Goal: Task Accomplishment & Management: Manage account settings

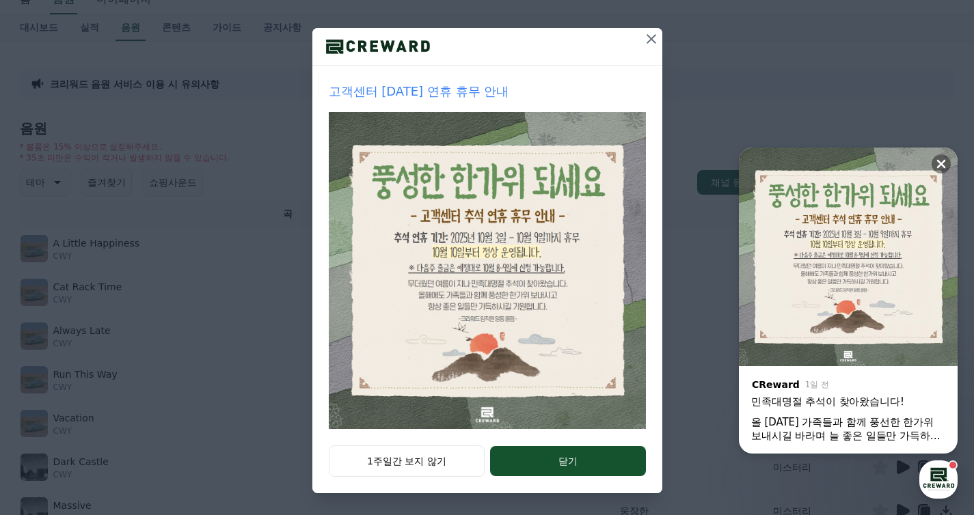
scroll to position [109, 0]
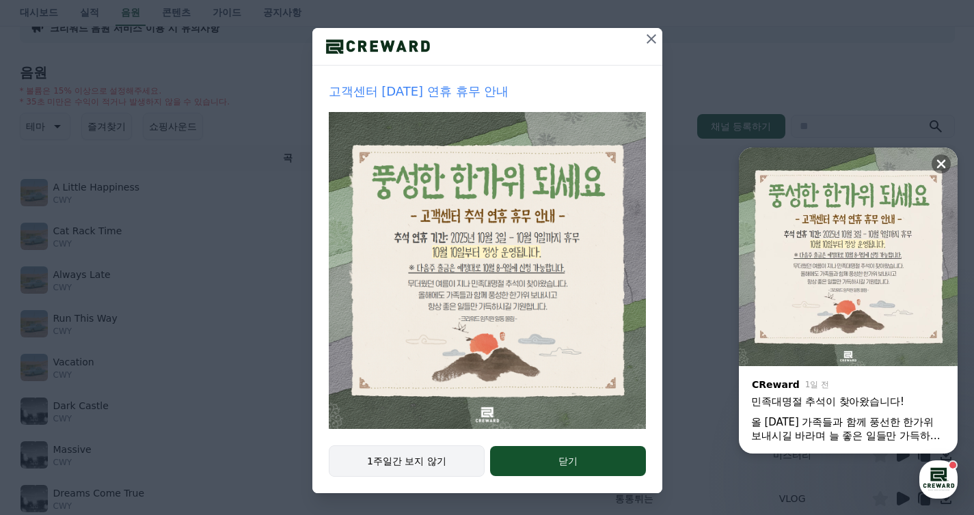
click at [422, 451] on button "1주일간 보지 않기" at bounding box center [407, 461] width 157 height 31
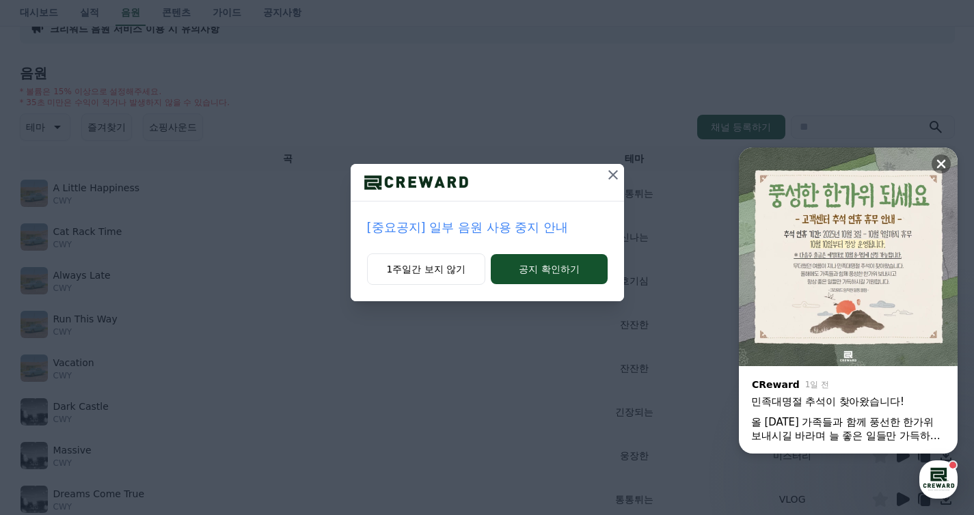
scroll to position [0, 0]
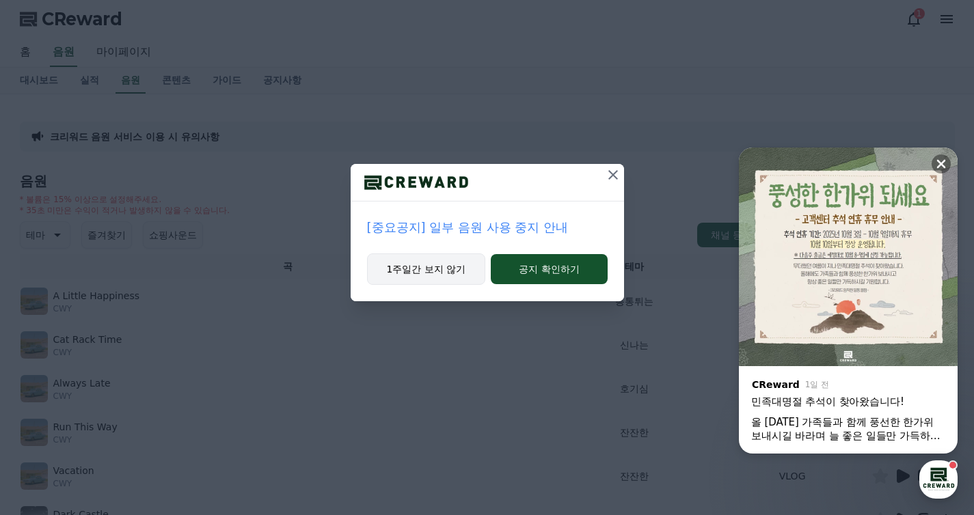
click at [435, 277] on button "1주일간 보지 않기" at bounding box center [426, 269] width 119 height 31
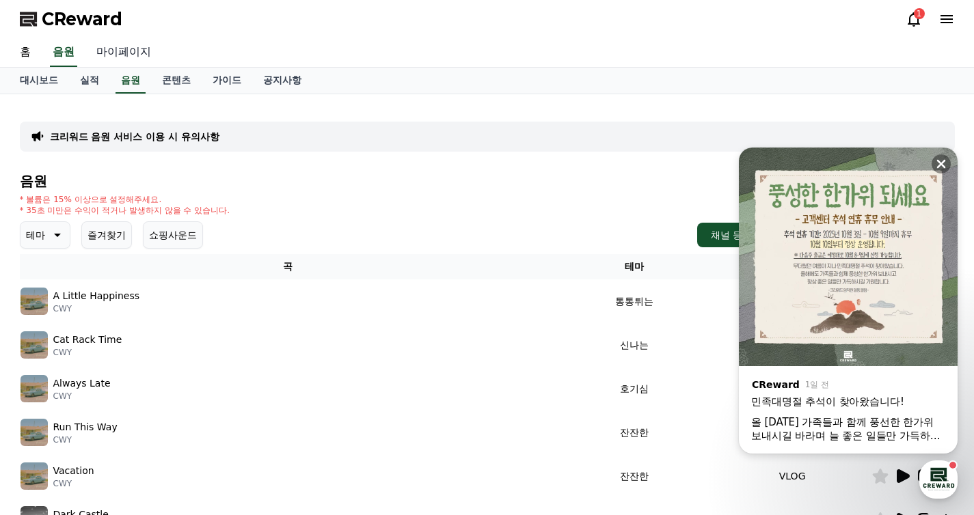
click at [103, 55] on link "마이페이지" at bounding box center [123, 52] width 77 height 29
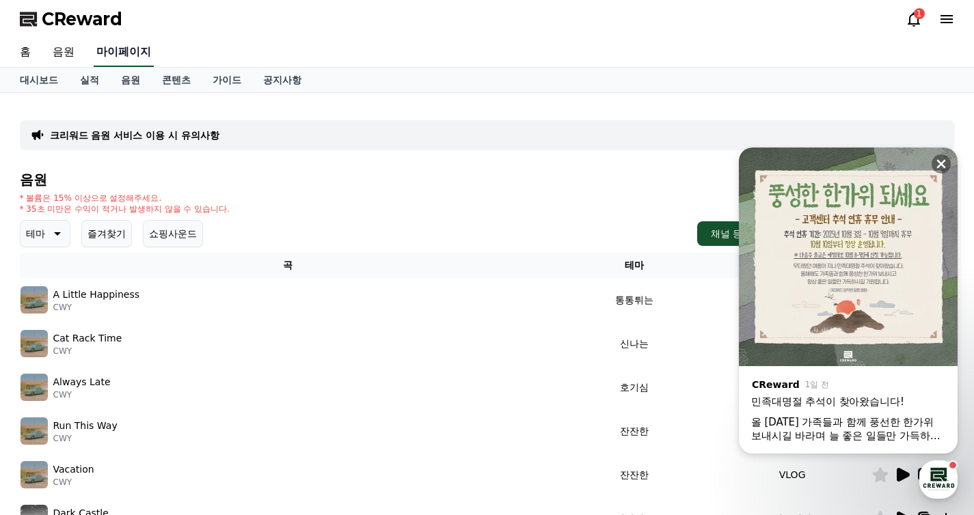
select select "**********"
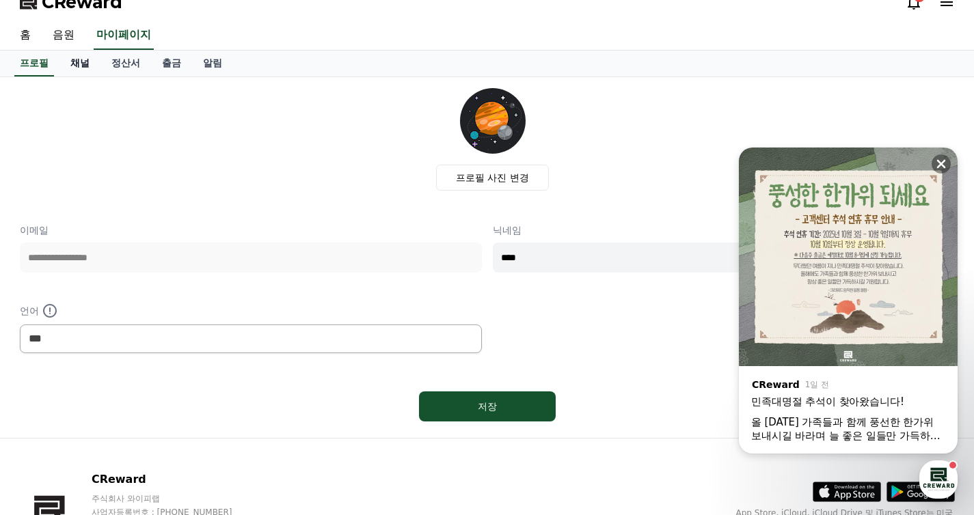
scroll to position [26, 0]
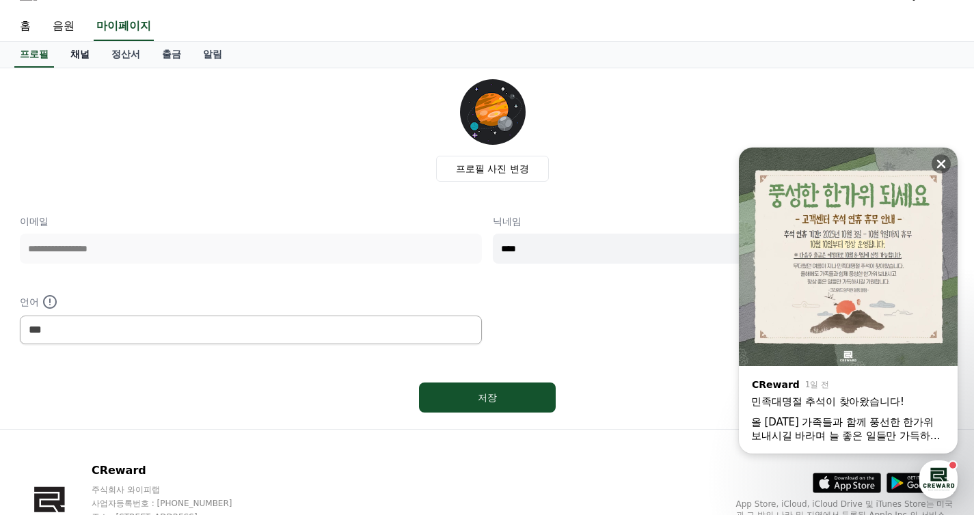
click at [78, 51] on link "채널" at bounding box center [79, 55] width 41 height 26
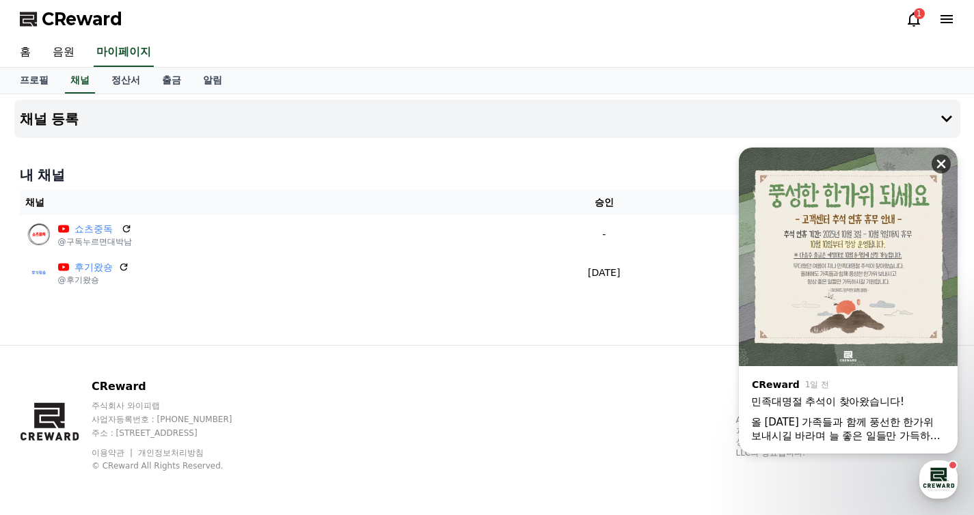
click at [937, 155] on button at bounding box center [941, 164] width 19 height 19
